Goal: Communication & Community: Participate in discussion

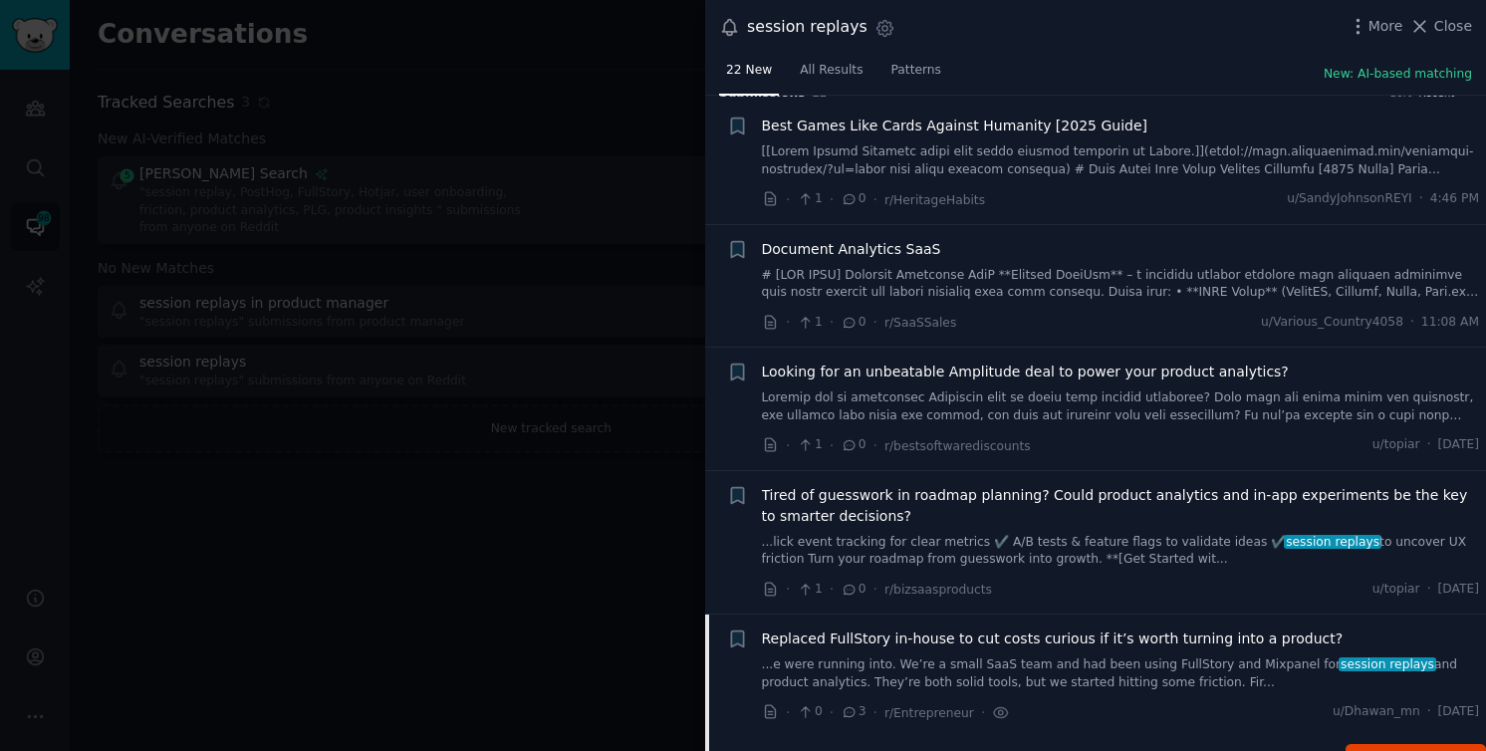
scroll to position [32, 0]
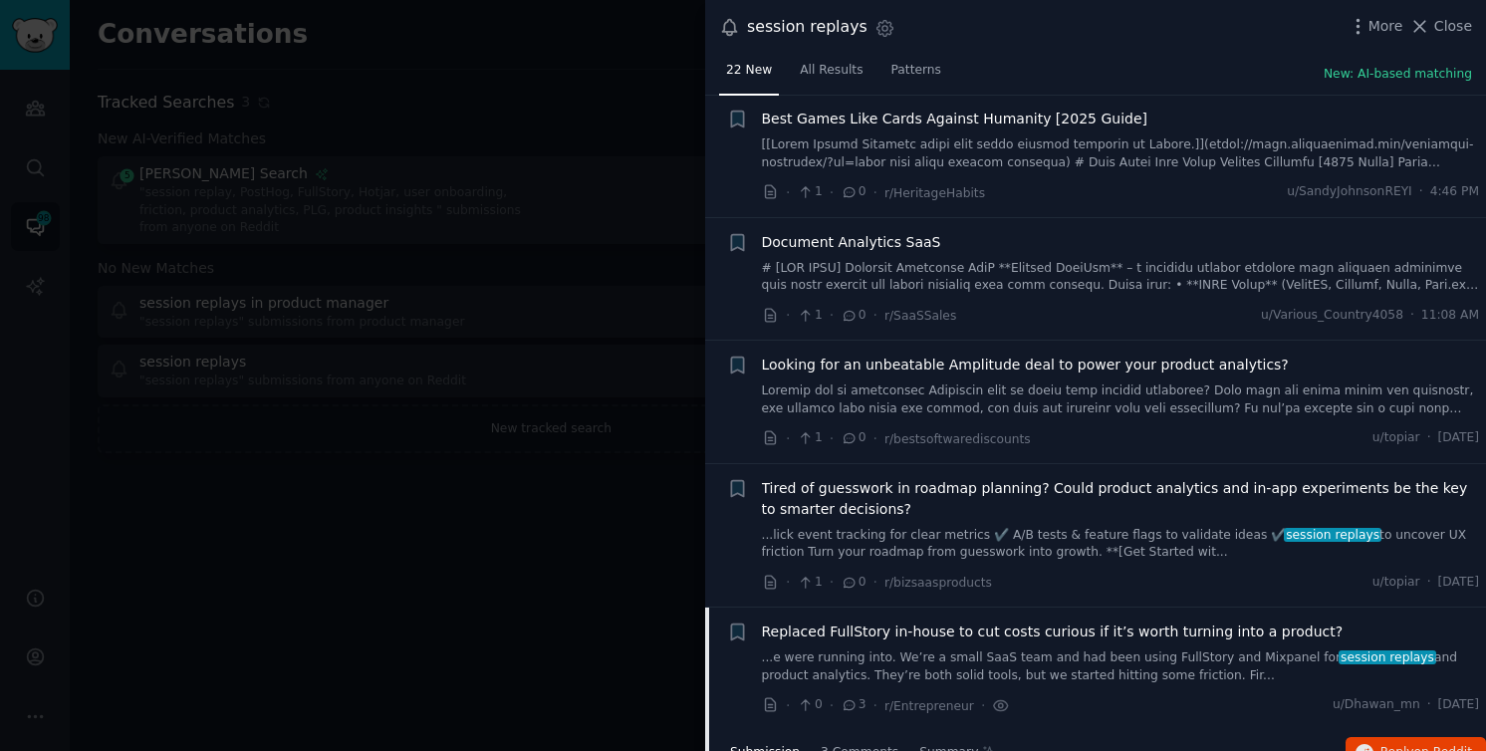
click at [1007, 628] on span "Replaced FullStory in-house to cut costs curious if it’s worth turning into a p…" at bounding box center [1053, 632] width 582 height 21
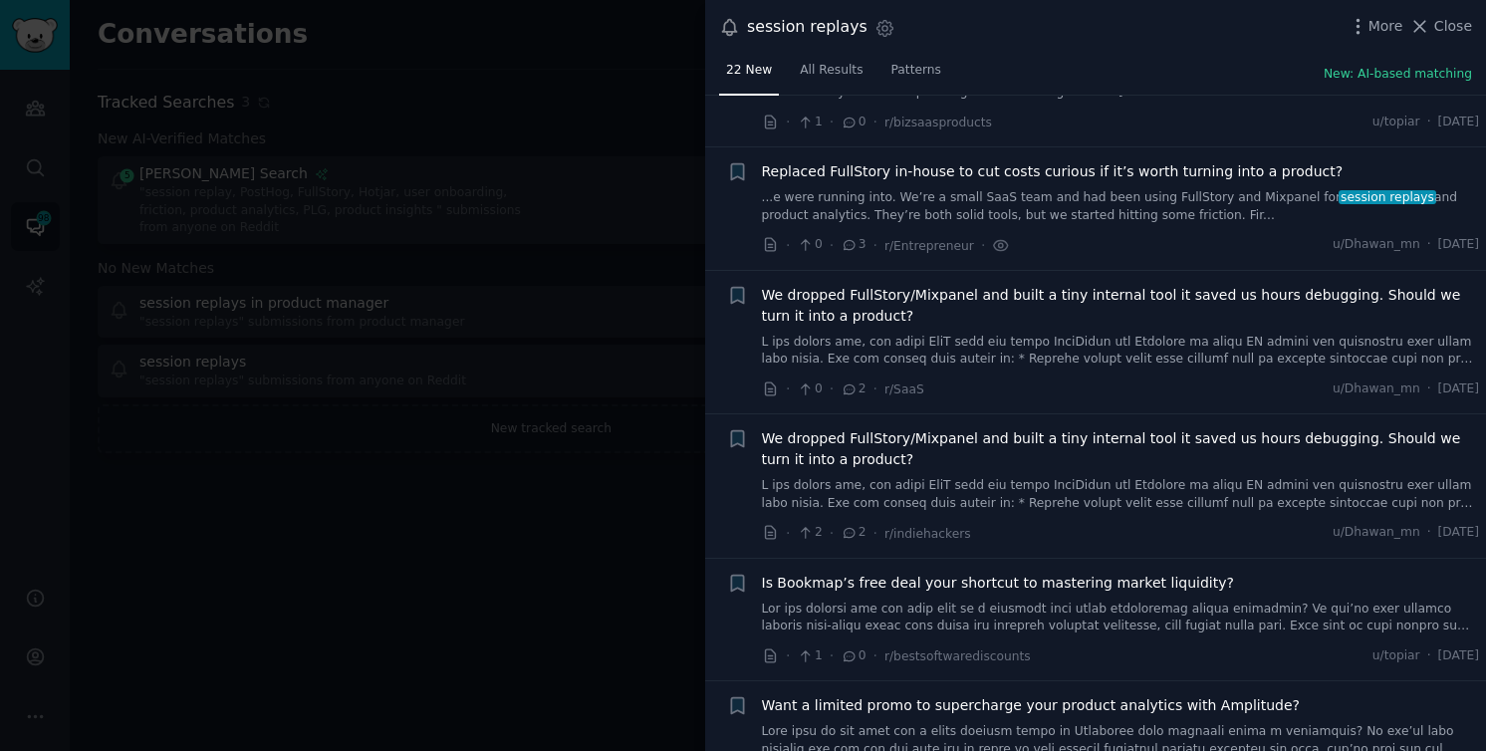
scroll to position [544, 0]
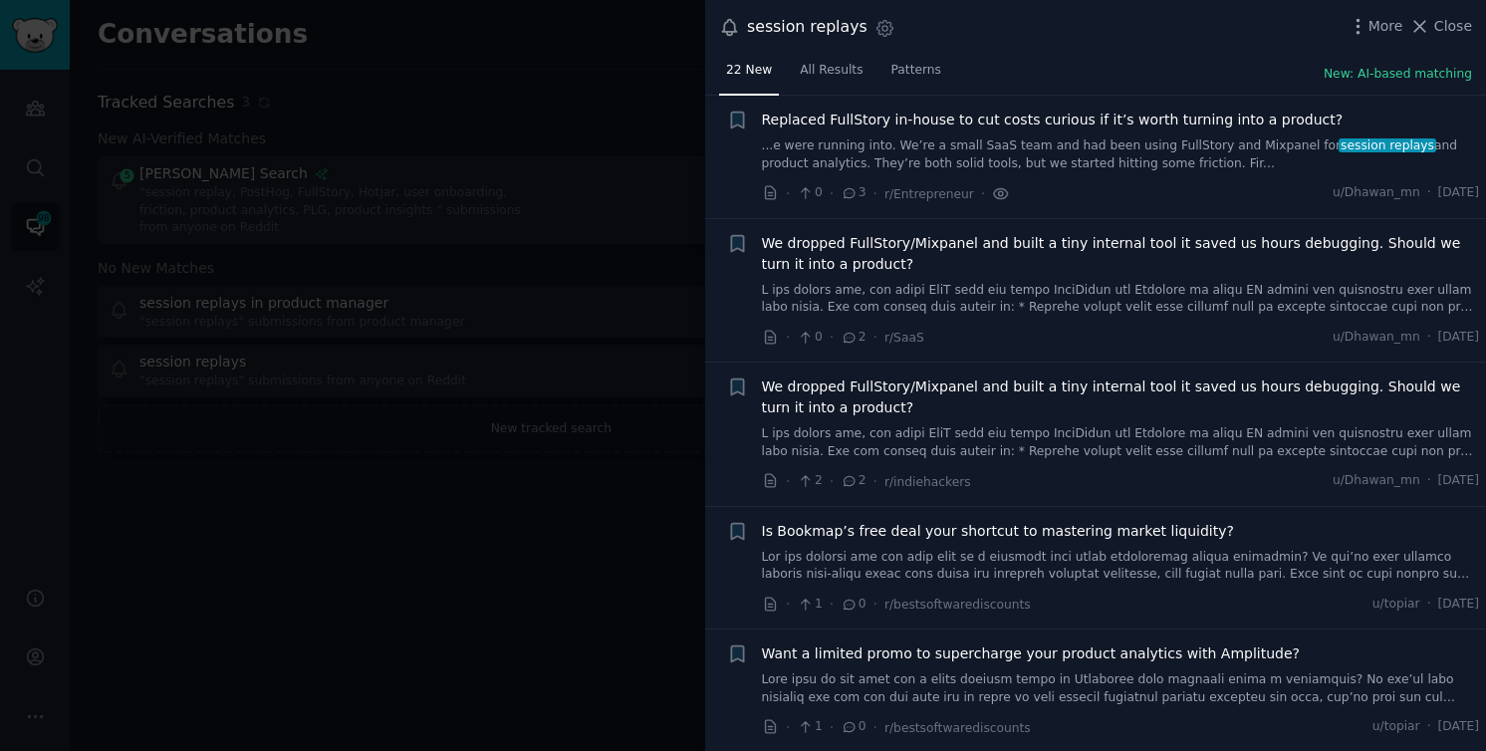
click at [999, 192] on icon at bounding box center [1001, 193] width 4 height 4
click at [1200, 119] on span "Replaced FullStory in-house to cut costs curious if it’s worth turning into a p…" at bounding box center [1053, 120] width 582 height 21
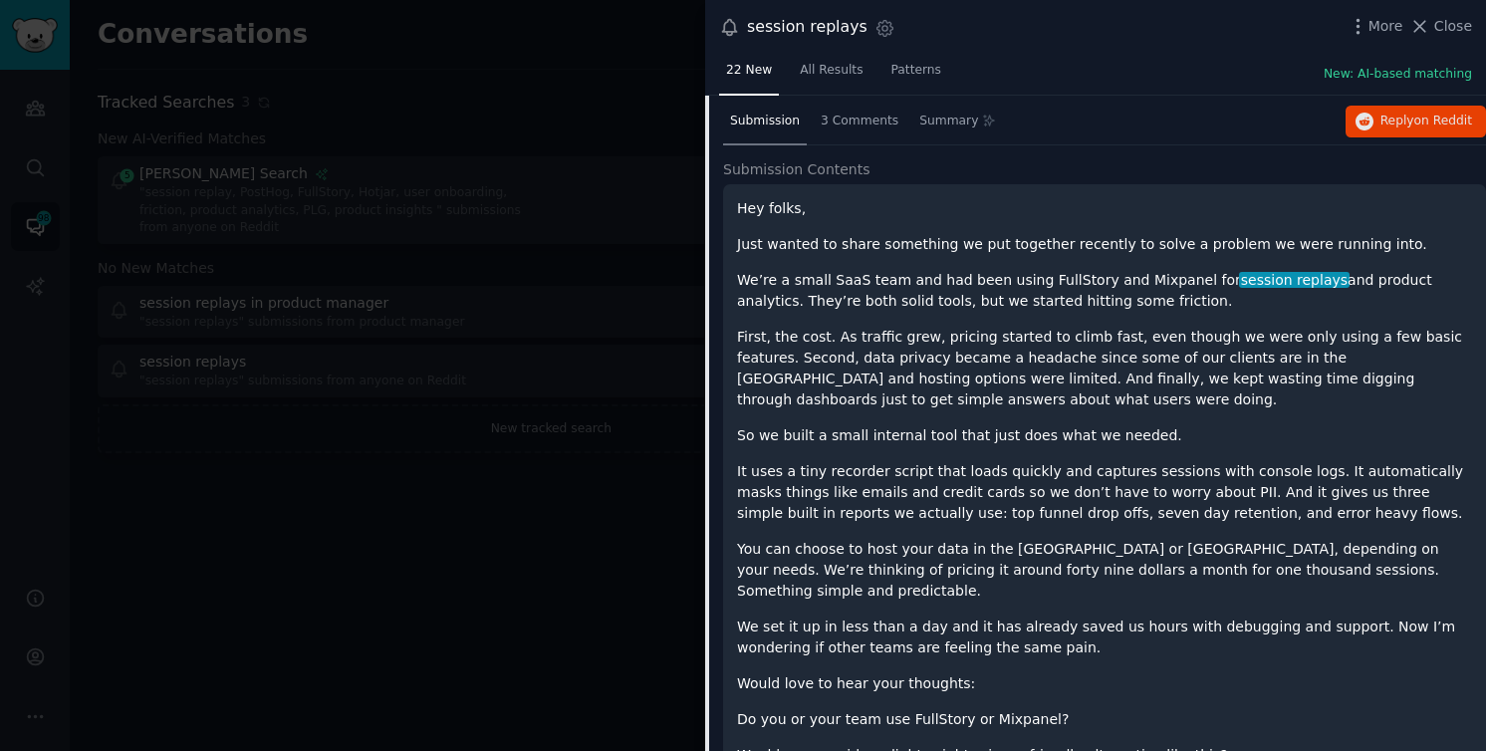
scroll to position [647, 0]
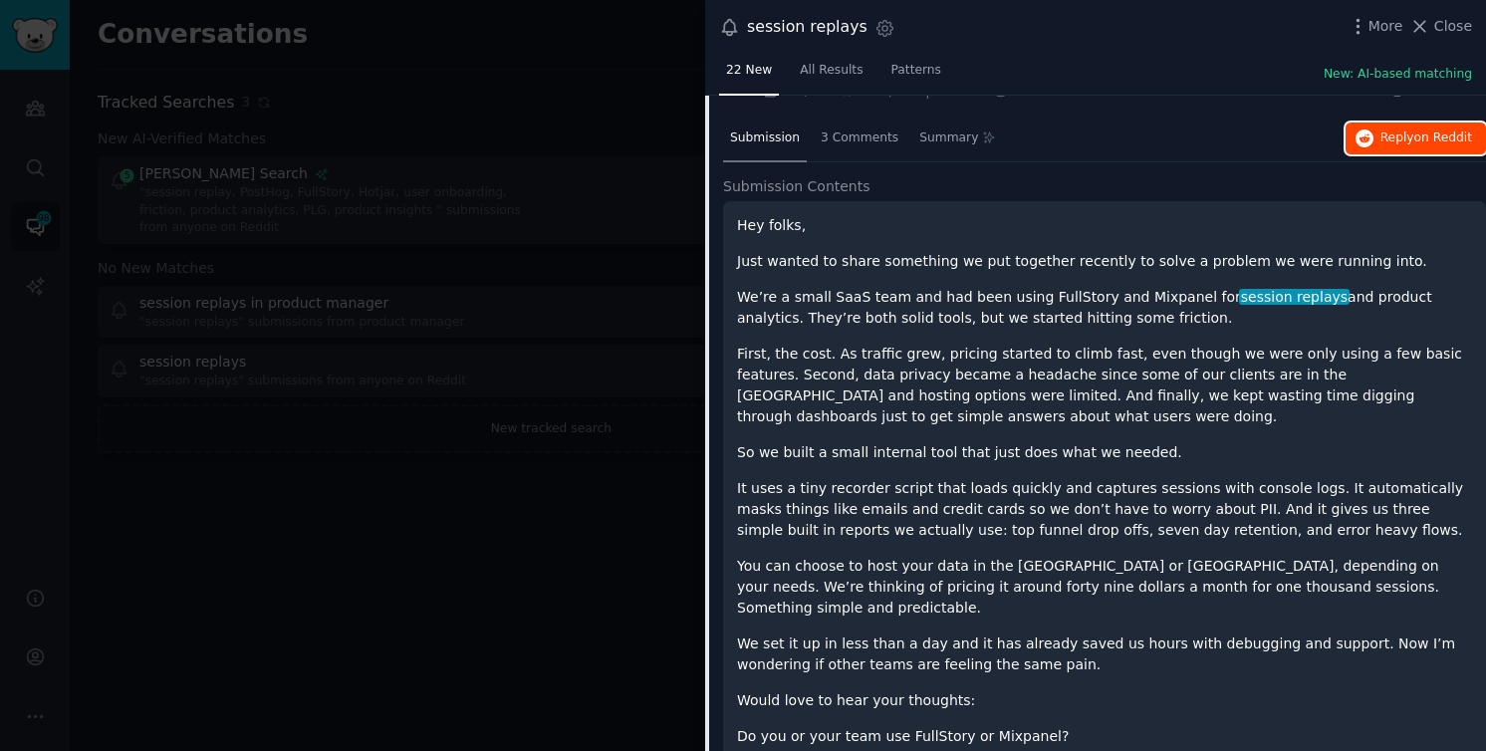
click at [1388, 136] on span "Reply on Reddit" at bounding box center [1427, 139] width 92 height 18
